Goal: Task Accomplishment & Management: Manage account settings

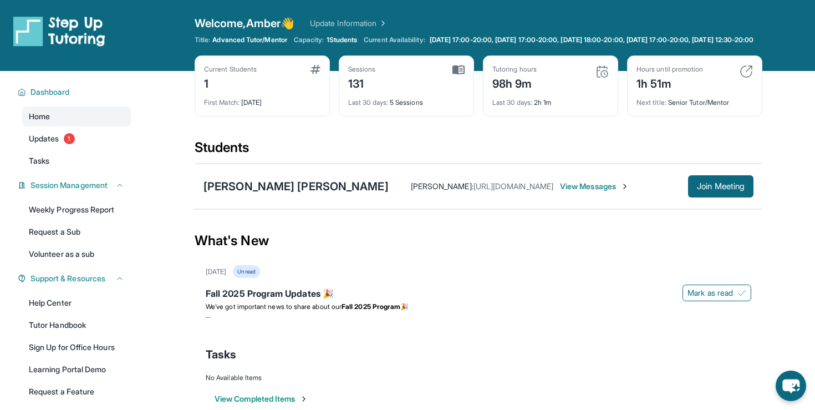
scroll to position [28, 0]
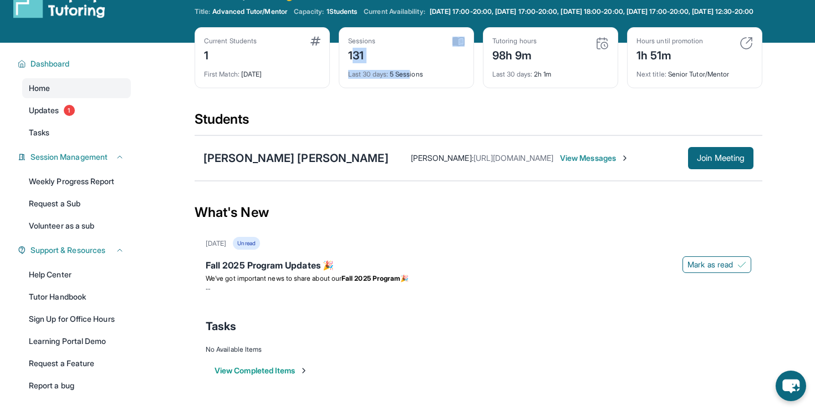
drag, startPoint x: 353, startPoint y: 64, endPoint x: 412, endPoint y: 82, distance: 61.8
click at [413, 82] on div "Sessions 131 Last 30 days : 5 Sessions" at bounding box center [406, 57] width 135 height 61
click at [425, 79] on div "Last 30 days : 5 Sessions" at bounding box center [406, 71] width 116 height 16
click at [460, 47] on img at bounding box center [459, 42] width 12 height 10
click at [68, 116] on span "1" at bounding box center [69, 110] width 11 height 11
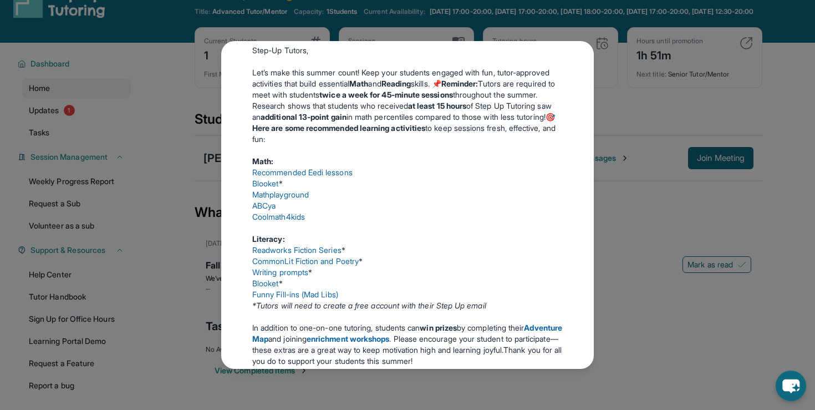
scroll to position [0, 0]
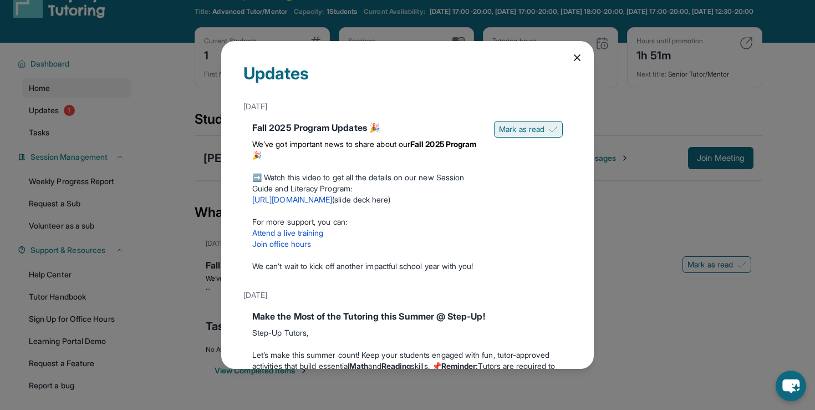
click at [506, 125] on span "Mark as read" at bounding box center [521, 129] width 45 height 11
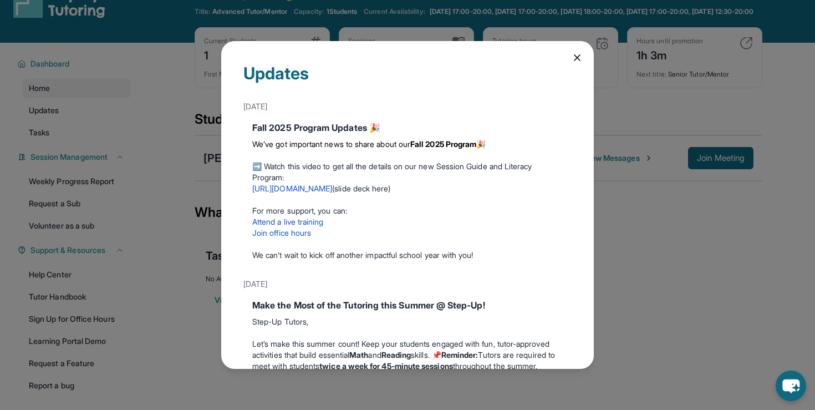
click at [123, 209] on div "Updates [DATE] Fall 2025 Program Updates 🎉 We’ve got important news to share ab…" at bounding box center [407, 205] width 815 height 410
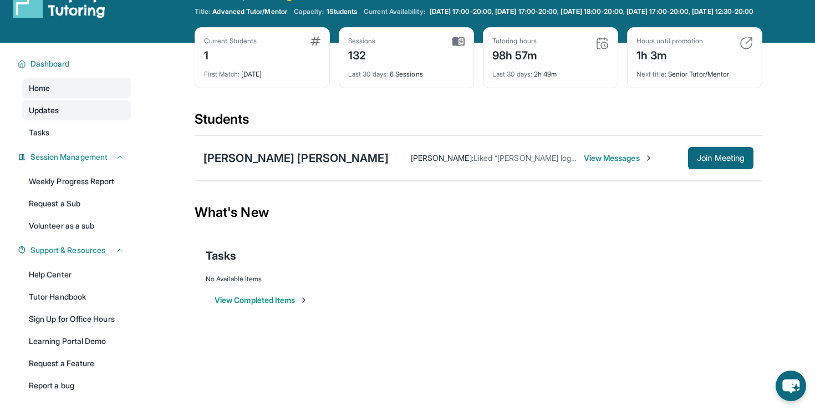
click at [78, 117] on link "Updates" at bounding box center [76, 110] width 109 height 20
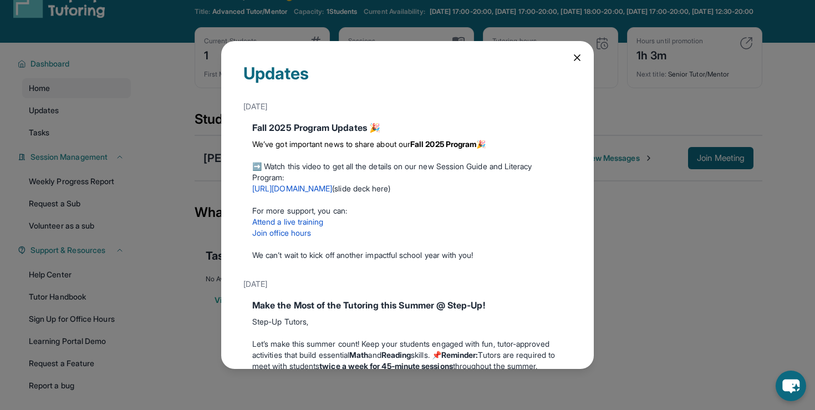
click at [83, 139] on div "Updates [DATE] Fall 2025 Program Updates 🎉 We’ve got important news to share ab…" at bounding box center [407, 205] width 815 height 410
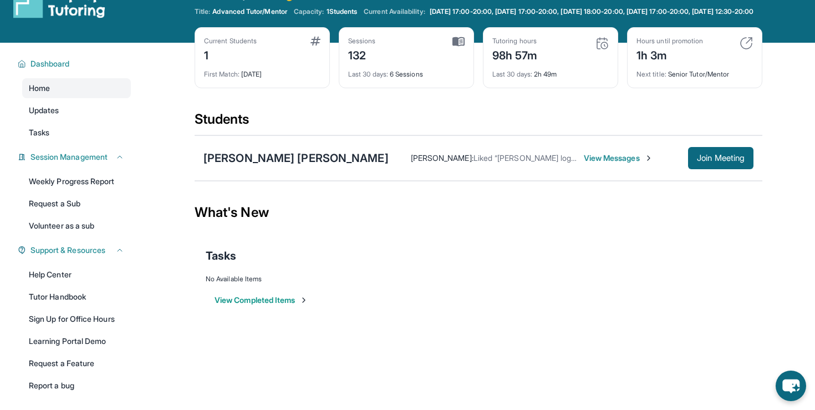
click at [83, 139] on link "Tasks" at bounding box center [76, 133] width 109 height 20
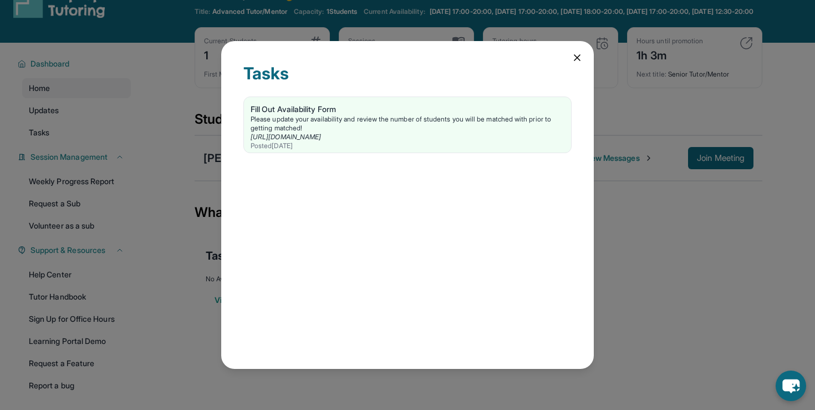
click at [84, 139] on div "Tasks Fill Out Availability Form Please update your availability and review the…" at bounding box center [407, 205] width 815 height 410
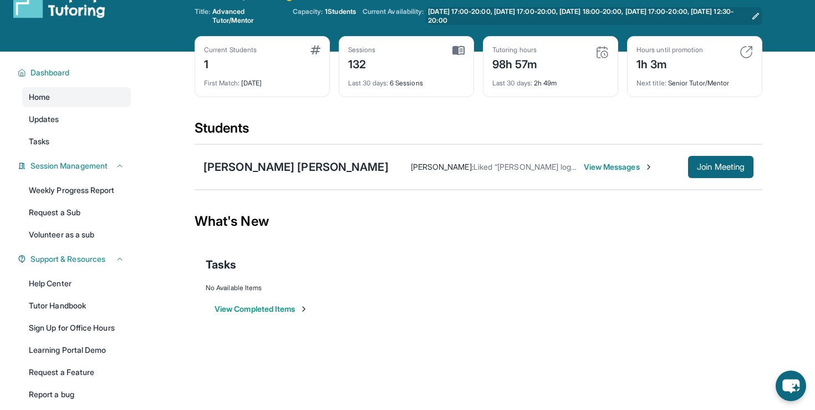
click at [472, 14] on span "[DATE] 17:00-20:00, [DATE] 17:00-20:00, [DATE] 18:00-20:00, [DATE] 17:00-20:00,…" at bounding box center [587, 16] width 319 height 18
